Goal: Use online tool/utility: Utilize a website feature to perform a specific function

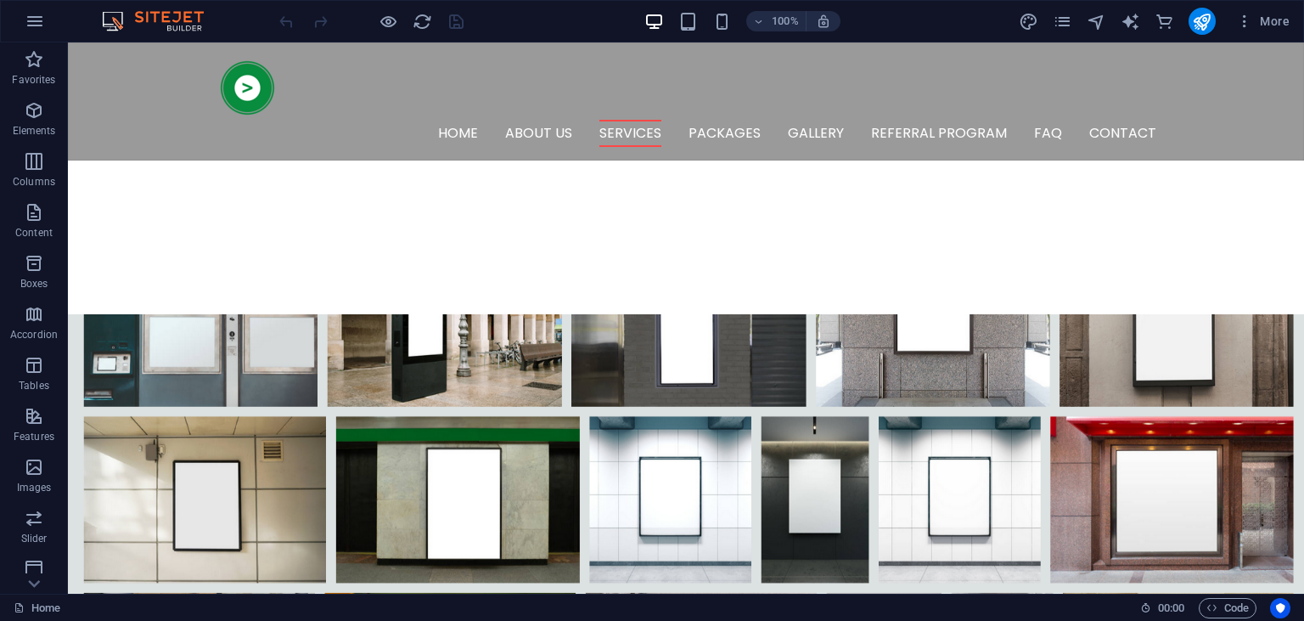
scroll to position [1110, 0]
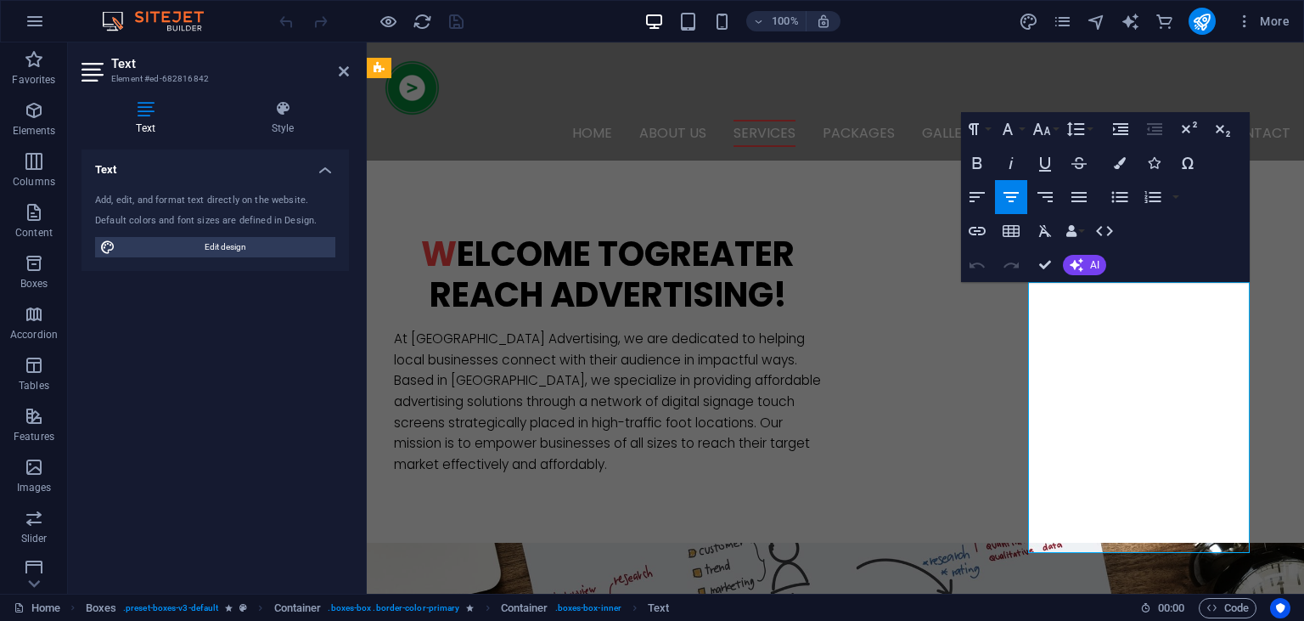
drag, startPoint x: 1159, startPoint y: 543, endPoint x: 1037, endPoint y: 298, distance: 273.7
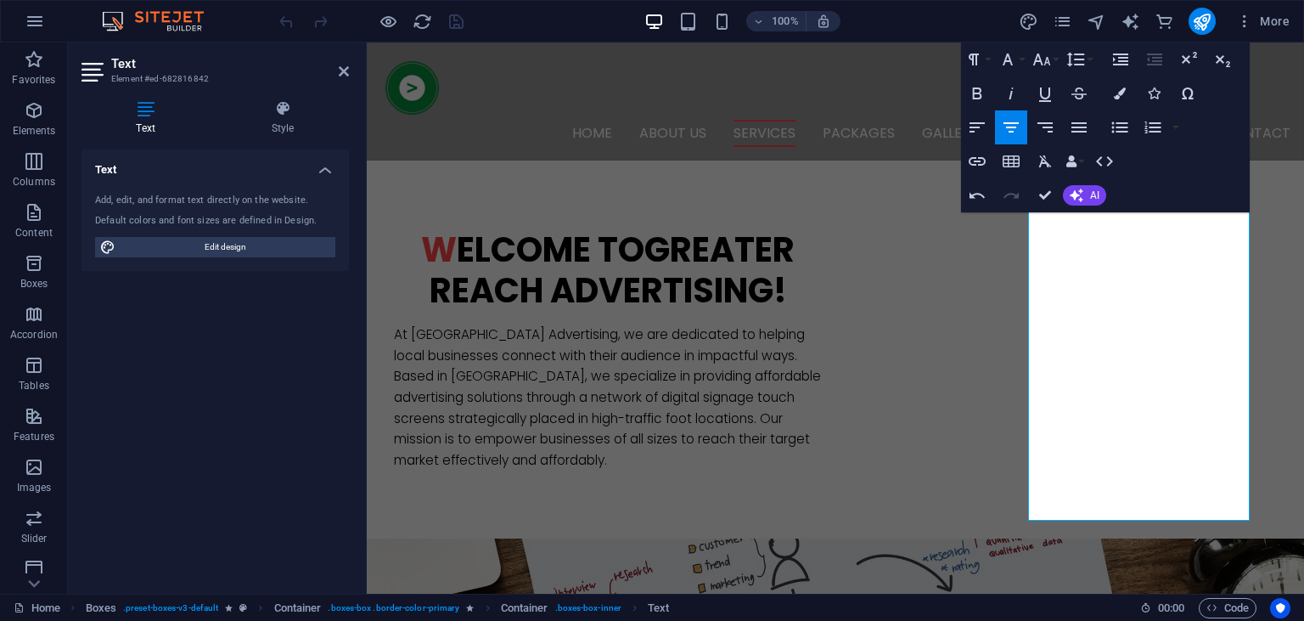
scroll to position [1243, 0]
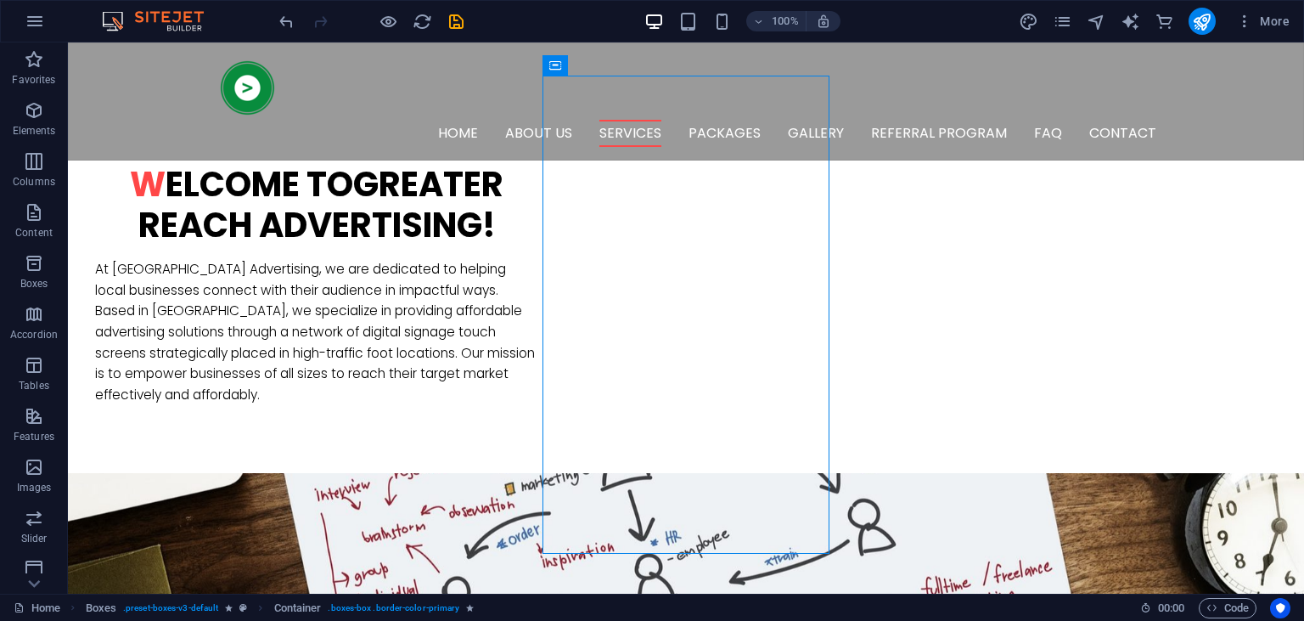
scroll to position [1170, 0]
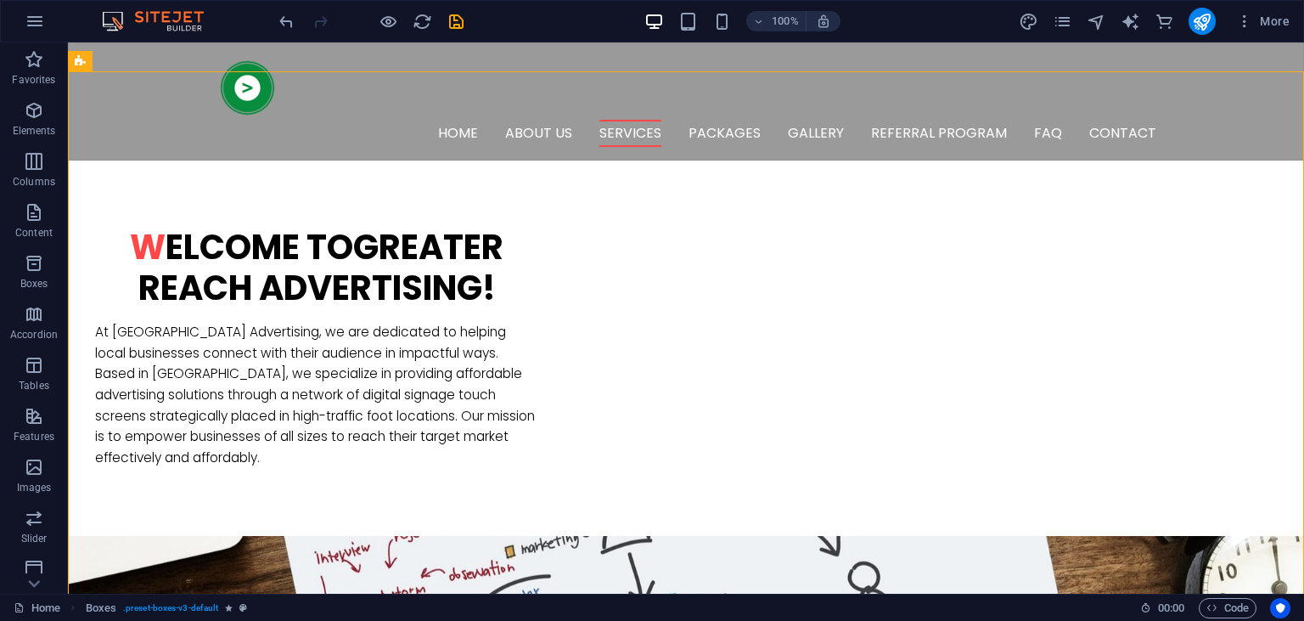
scroll to position [1107, 0]
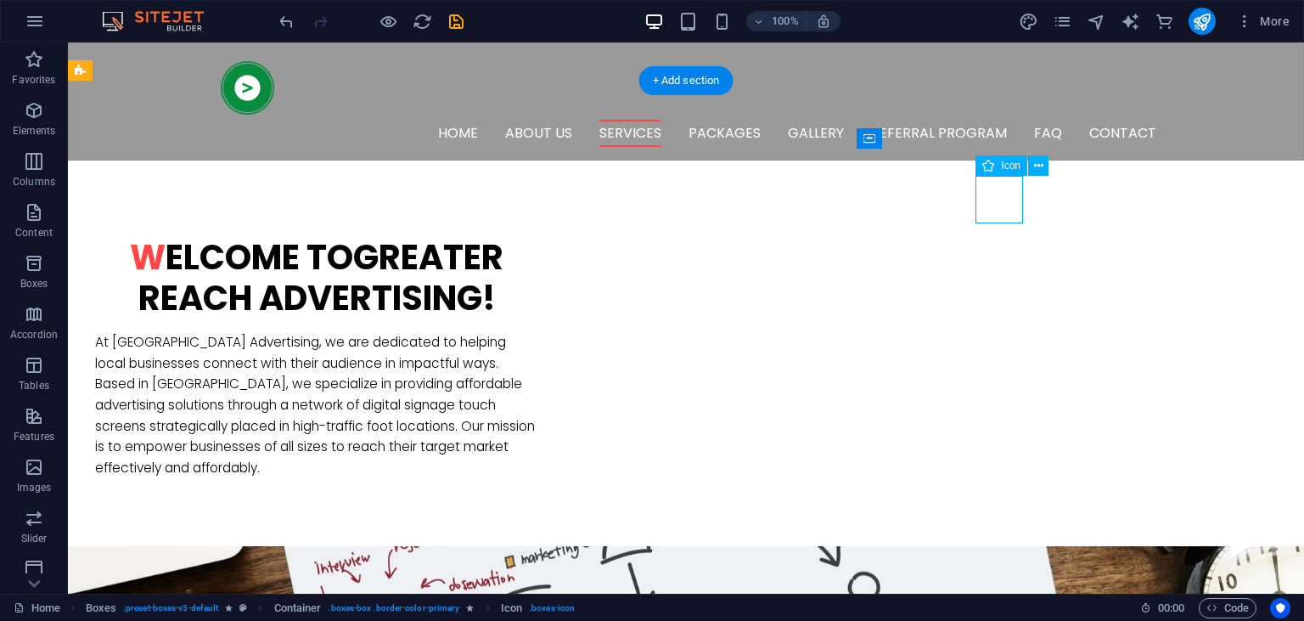
select select "xMidYMid"
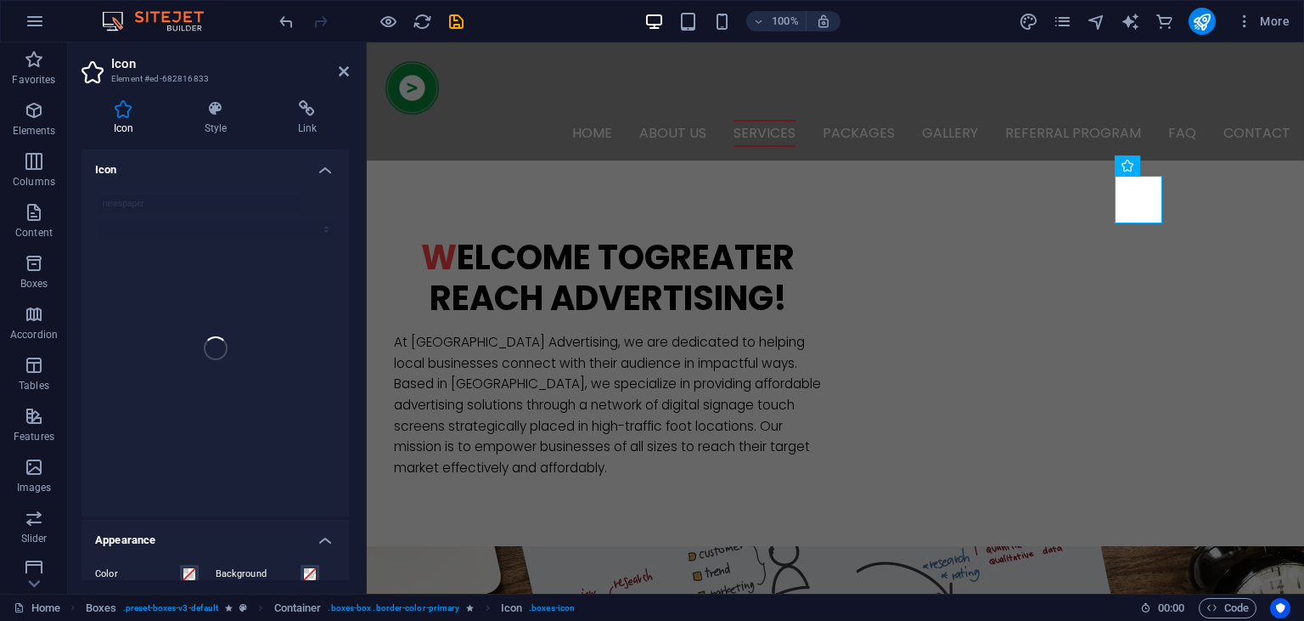
click at [207, 205] on div "newspaper" at bounding box center [215, 348] width 267 height 336
